Goal: Feedback & Contribution: Leave review/rating

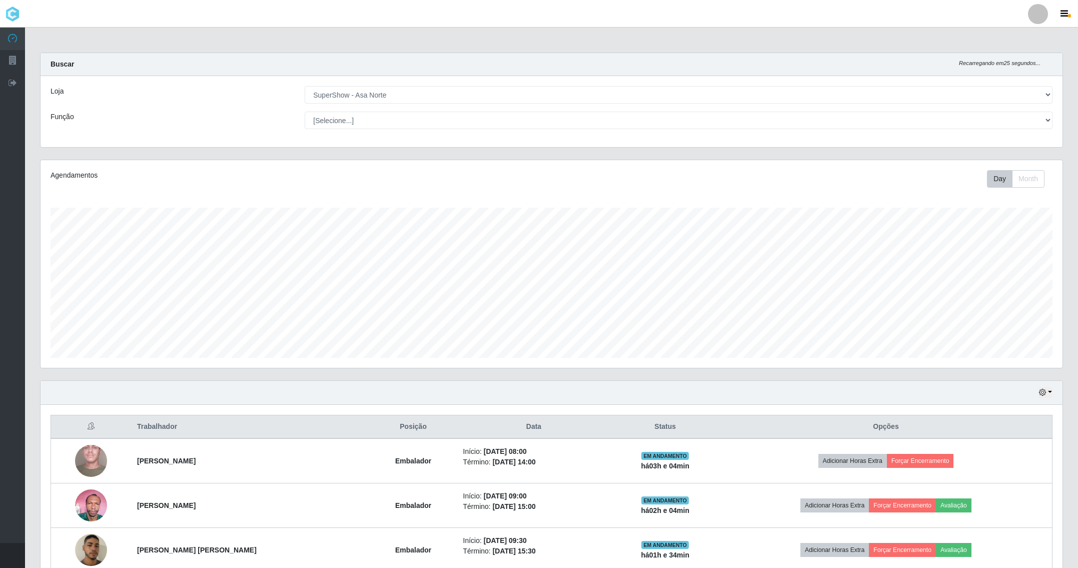
select select "71"
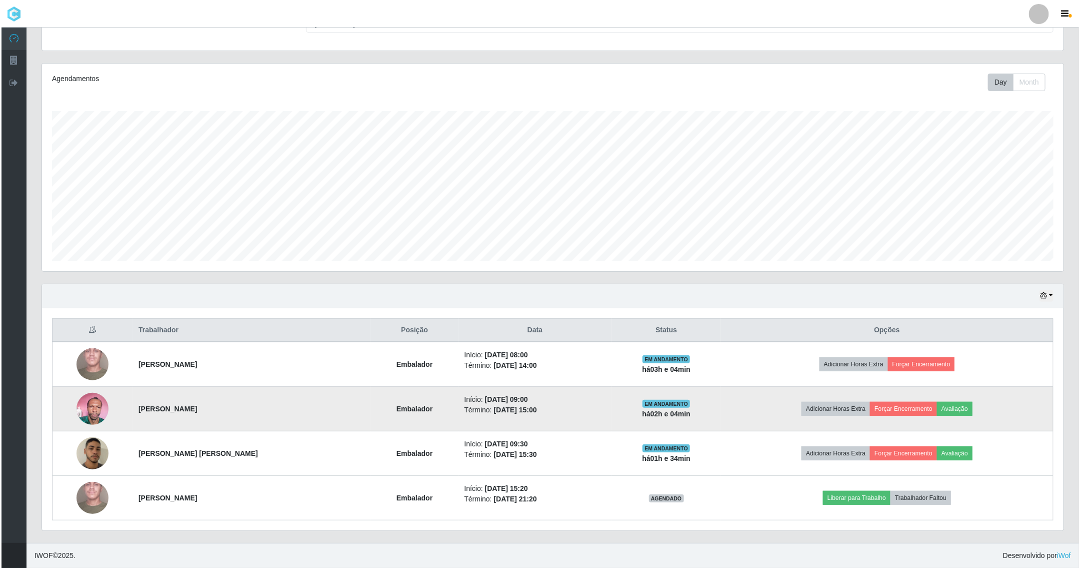
scroll to position [209, 1021]
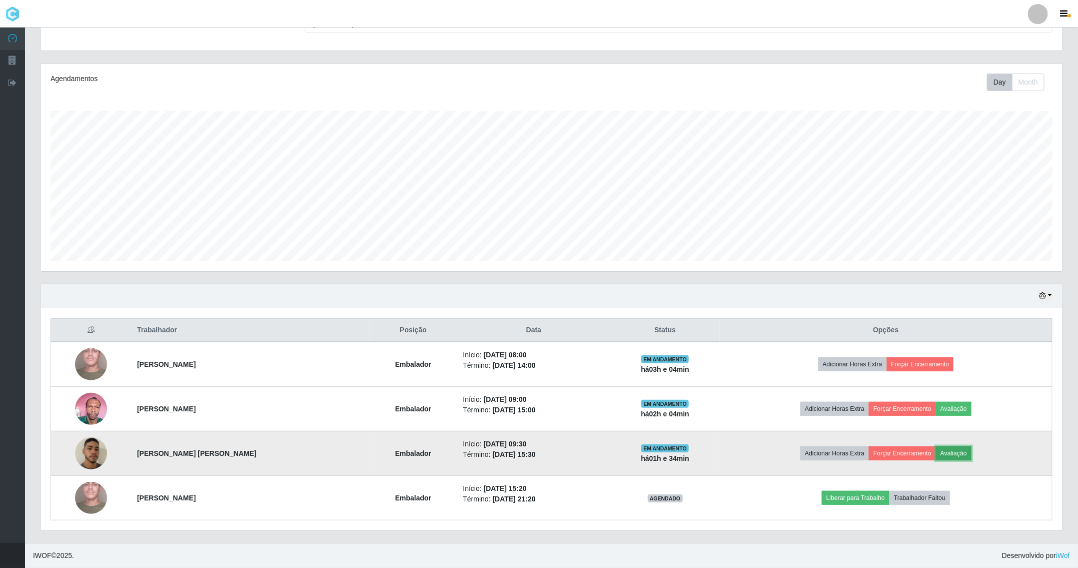
click at [960, 450] on button "Avaliação" at bounding box center [954, 453] width 36 height 14
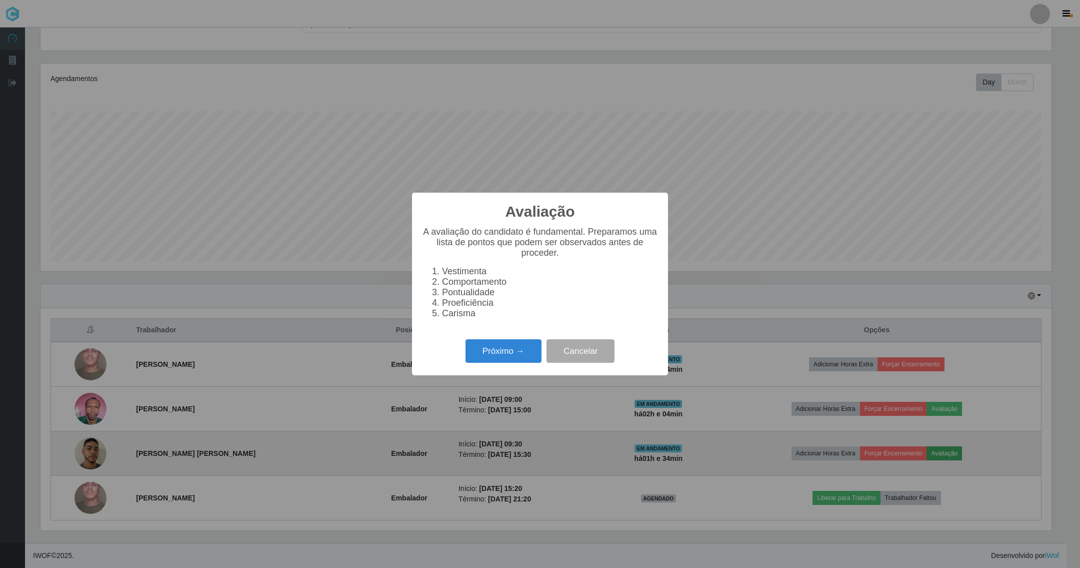
scroll to position [209, 1011]
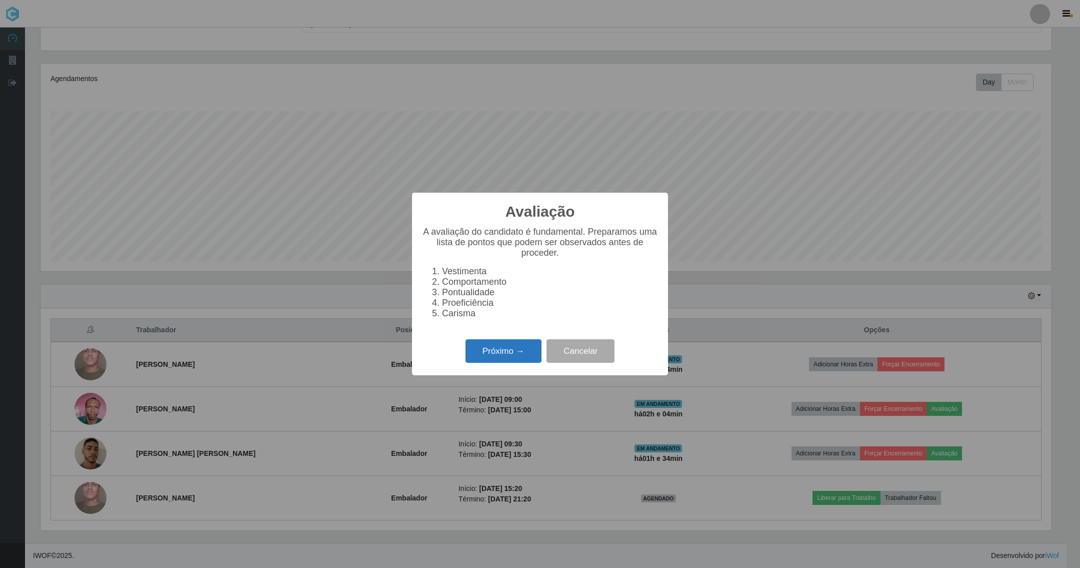
click at [525, 352] on button "Próximo →" at bounding box center [504, 351] width 76 height 24
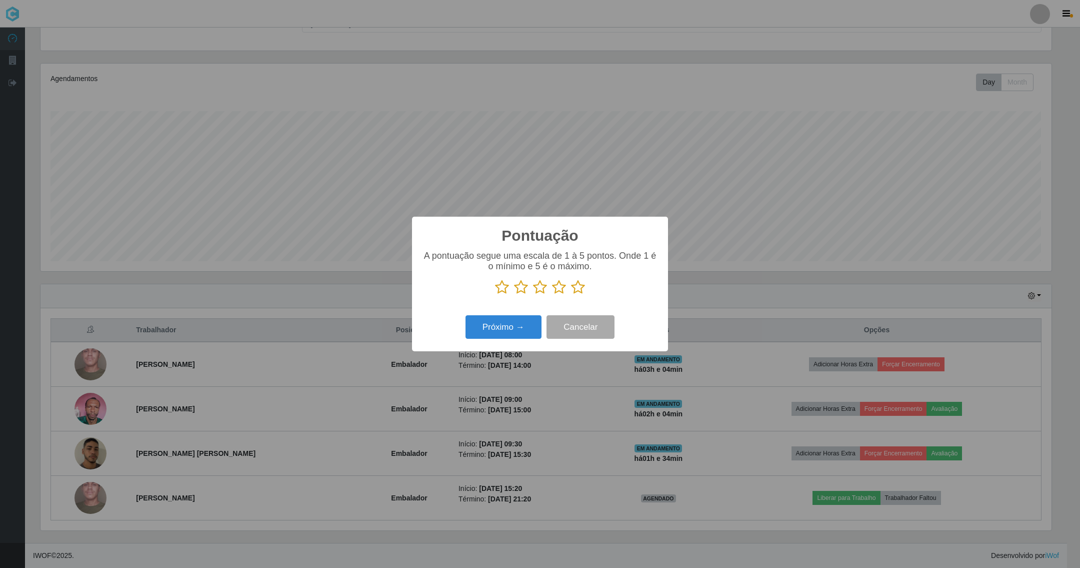
scroll to position [499830, 499028]
click at [579, 287] on icon at bounding box center [578, 287] width 14 height 15
click at [571, 295] on input "radio" at bounding box center [571, 295] width 0 height 0
click at [525, 321] on button "Próximo →" at bounding box center [504, 327] width 76 height 24
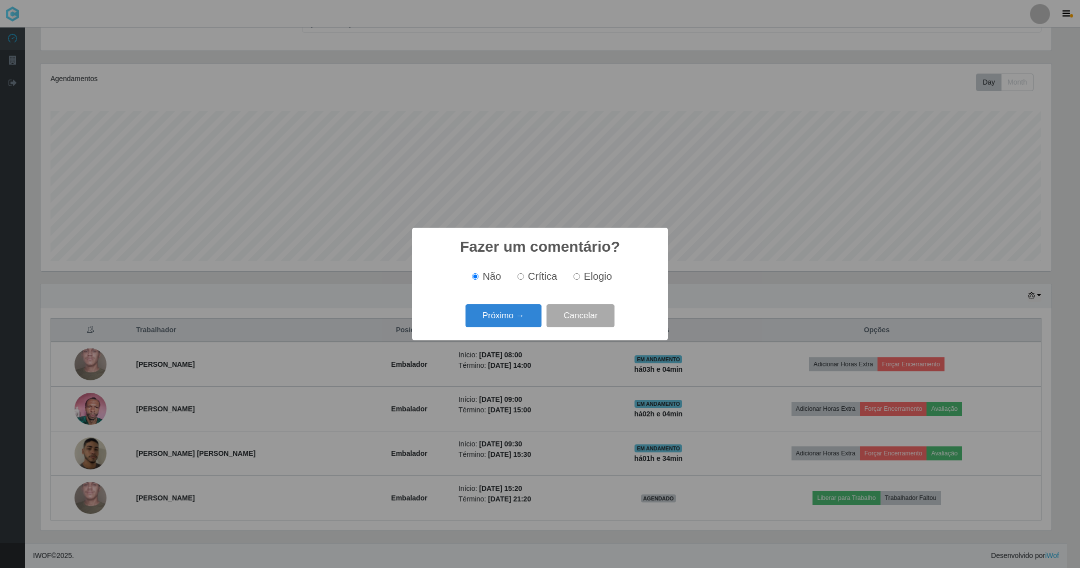
click at [575, 275] on input "Elogio" at bounding box center [577, 276] width 7 height 7
radio input "true"
click at [515, 319] on button "Próximo →" at bounding box center [504, 316] width 76 height 24
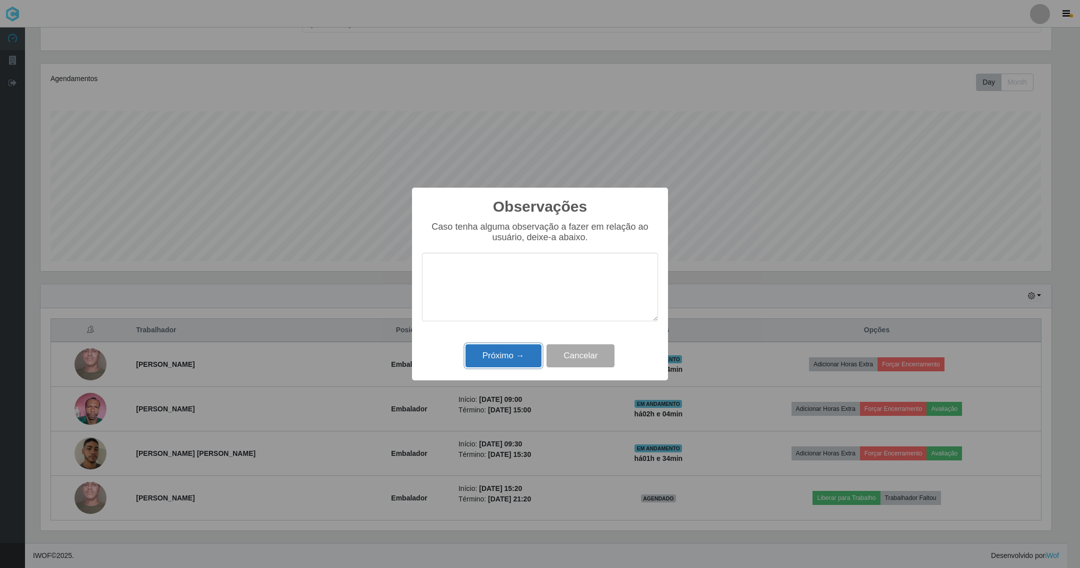
click at [512, 353] on button "Próximo →" at bounding box center [504, 356] width 76 height 24
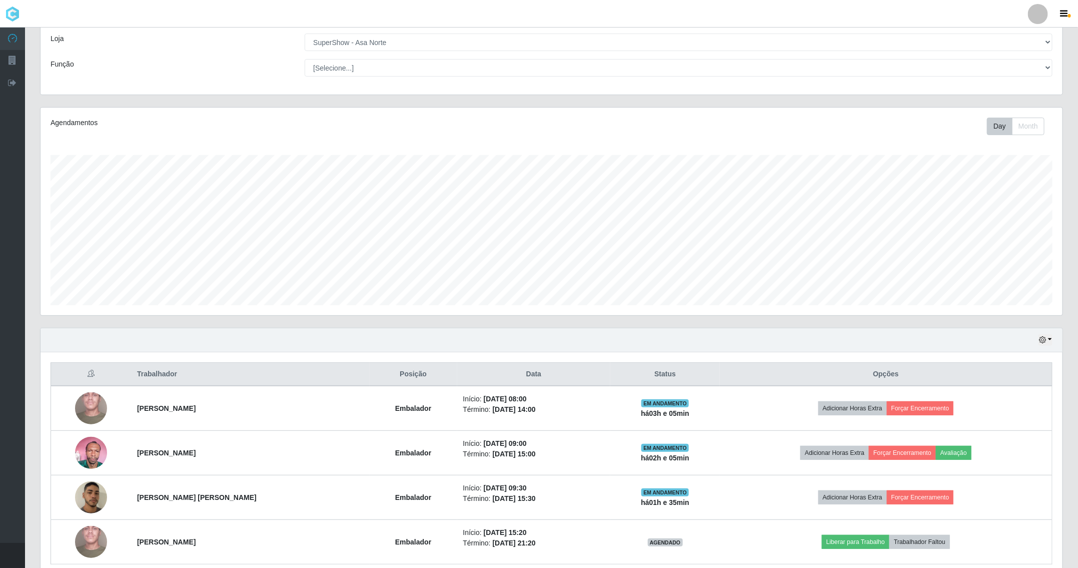
scroll to position [100, 0]
